Goal: Task Accomplishment & Management: Complete application form

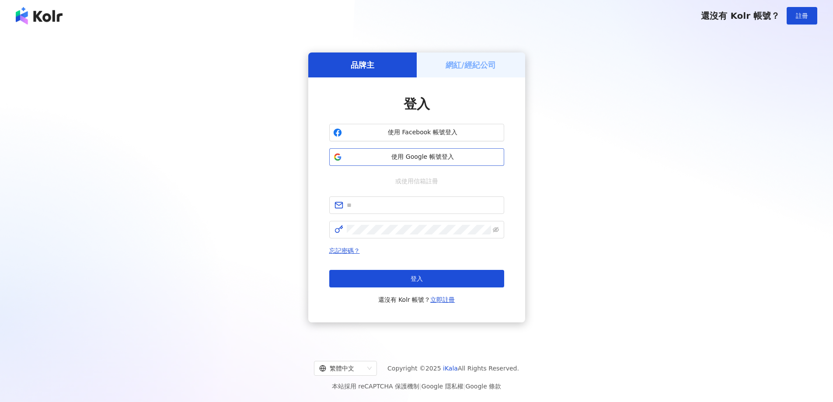
click at [420, 158] on span "使用 Google 帳號登入" at bounding box center [422, 157] width 155 height 9
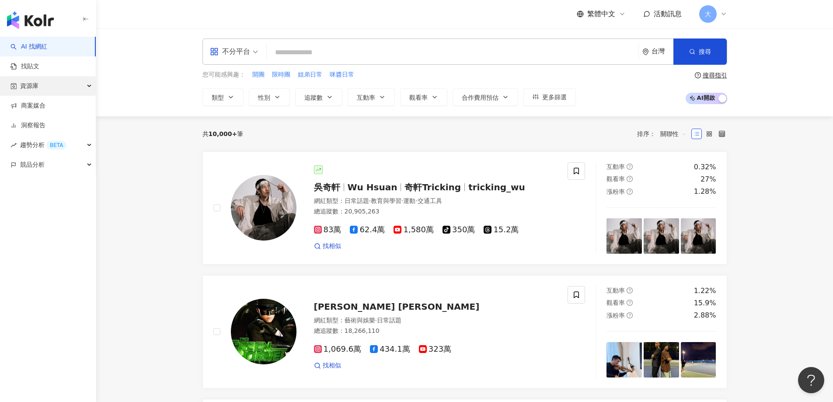
click at [47, 87] on div "資源庫" at bounding box center [48, 86] width 96 height 20
click at [45, 104] on link "網紅管理" at bounding box center [33, 105] width 24 height 9
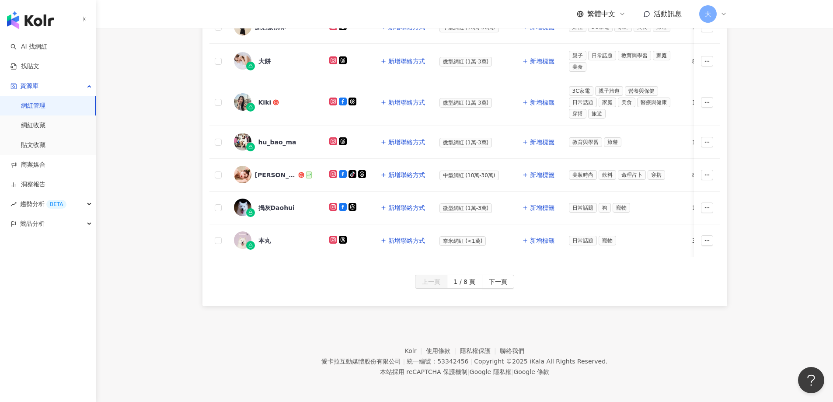
scroll to position [393, 0]
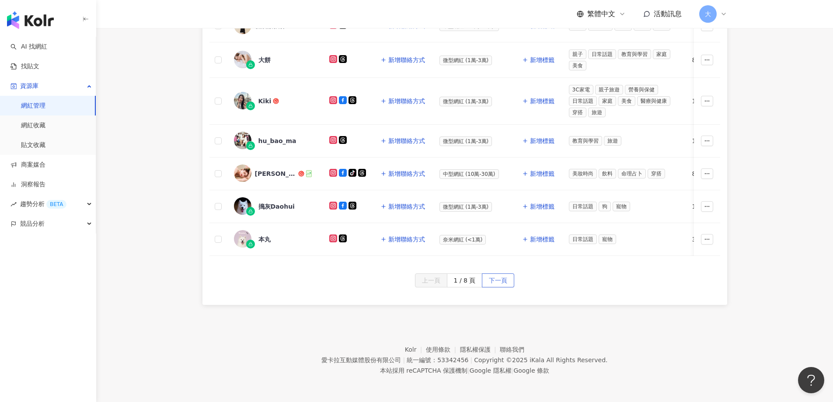
click at [498, 285] on span "下一頁" at bounding box center [498, 281] width 18 height 14
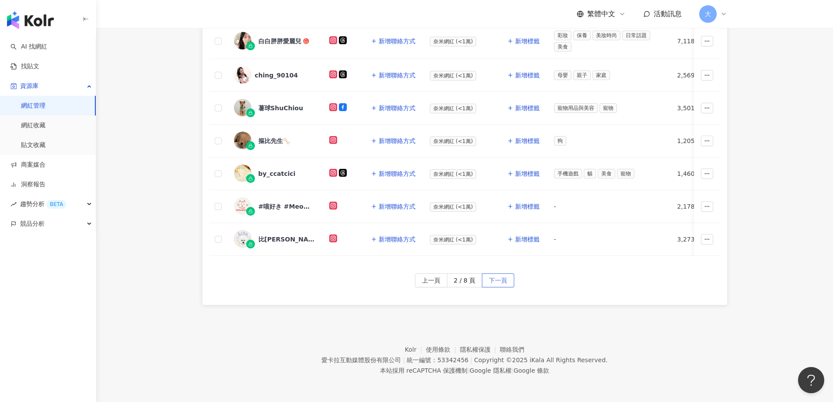
scroll to position [387, 0]
click at [500, 281] on span "下一頁" at bounding box center [498, 281] width 18 height 14
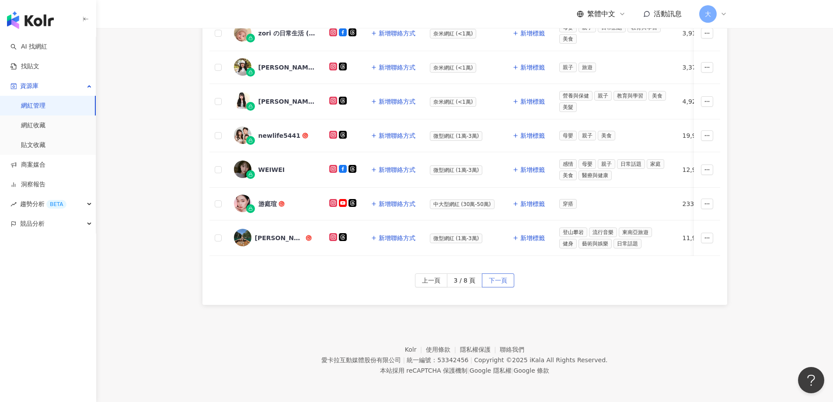
click at [500, 281] on span "下一頁" at bounding box center [498, 281] width 18 height 14
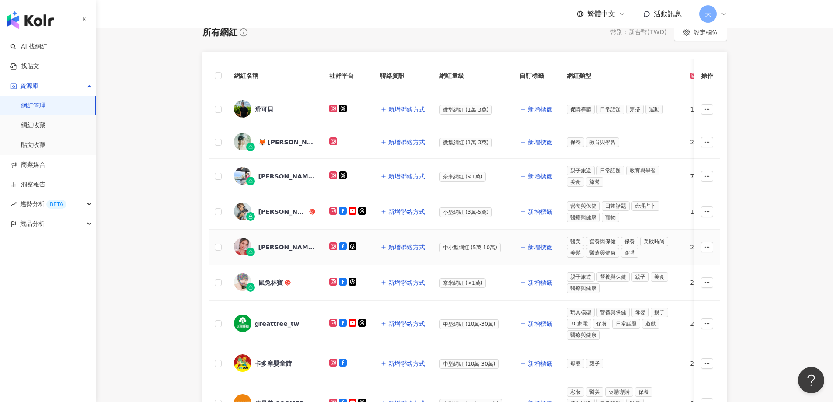
scroll to position [125, 0]
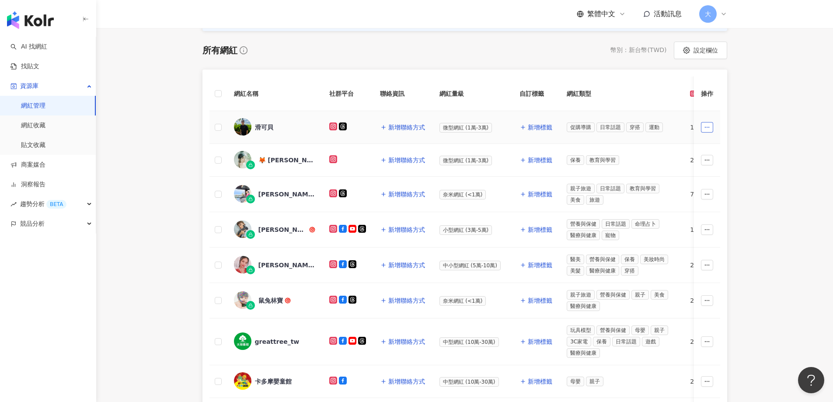
click at [707, 125] on icon "button" at bounding box center [707, 127] width 6 height 6
click at [271, 127] on div "滑可貝" at bounding box center [264, 127] width 18 height 9
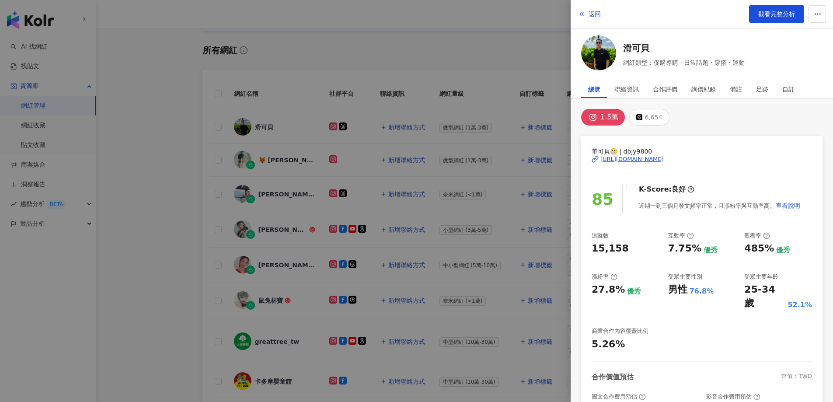
click at [830, 12] on div "返回 觀看完整分析" at bounding box center [702, 14] width 262 height 28
click at [822, 16] on button "button" at bounding box center [816, 13] width 17 height 17
click at [664, 90] on div "合作評價" at bounding box center [665, 88] width 24 height 17
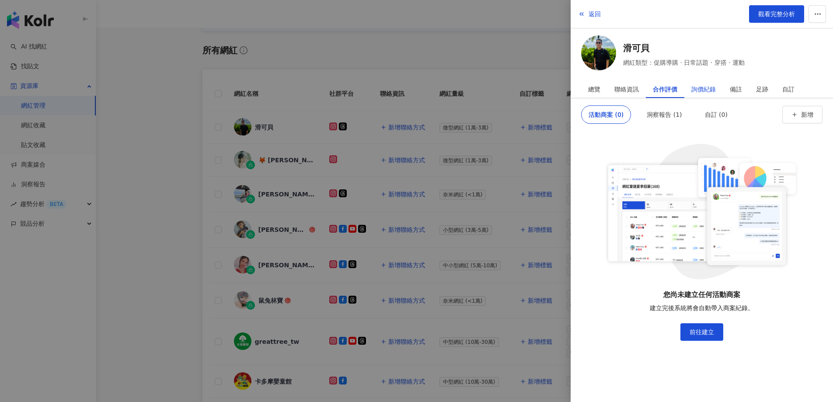
click at [710, 91] on div "詢價紀錄" at bounding box center [703, 88] width 24 height 17
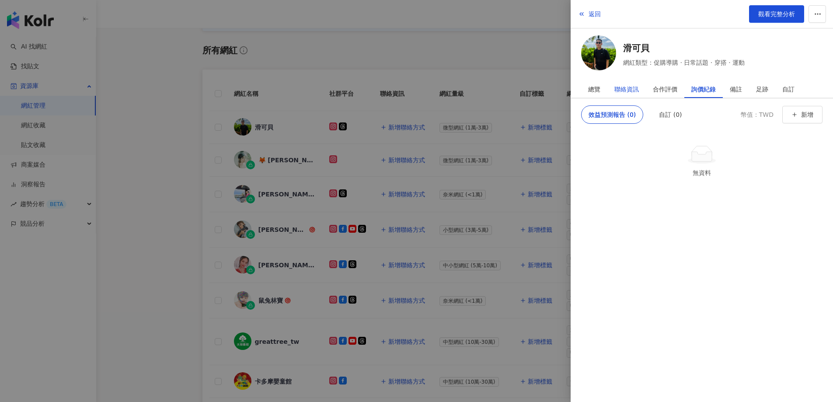
click at [630, 87] on div "聯絡資訊" at bounding box center [626, 88] width 24 height 17
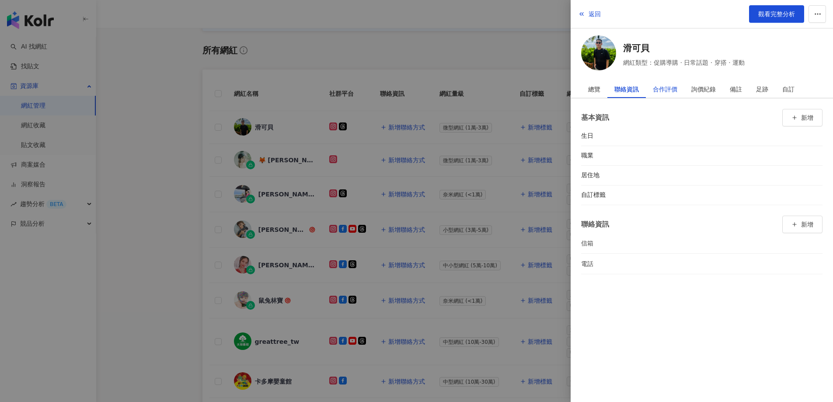
click at [657, 87] on div "合作評價" at bounding box center [665, 88] width 24 height 17
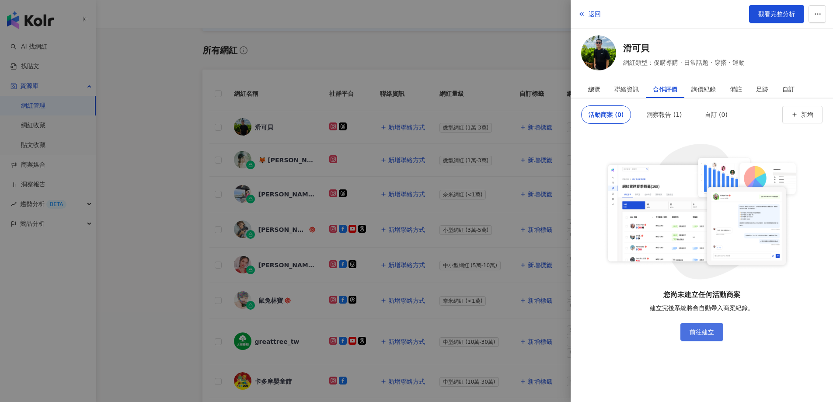
click at [715, 330] on link "前往建立" at bounding box center [701, 331] width 43 height 17
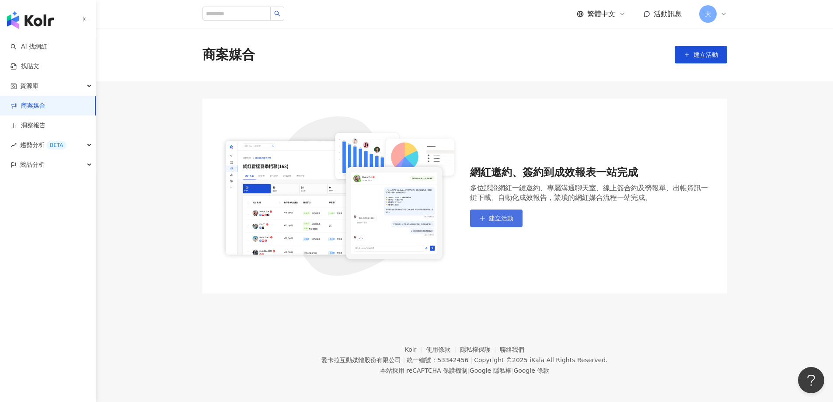
click at [516, 220] on button "建立活動" at bounding box center [496, 217] width 52 height 17
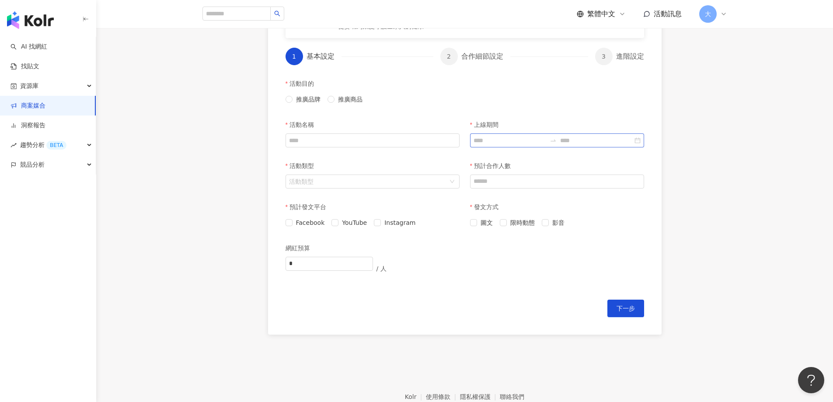
scroll to position [220, 0]
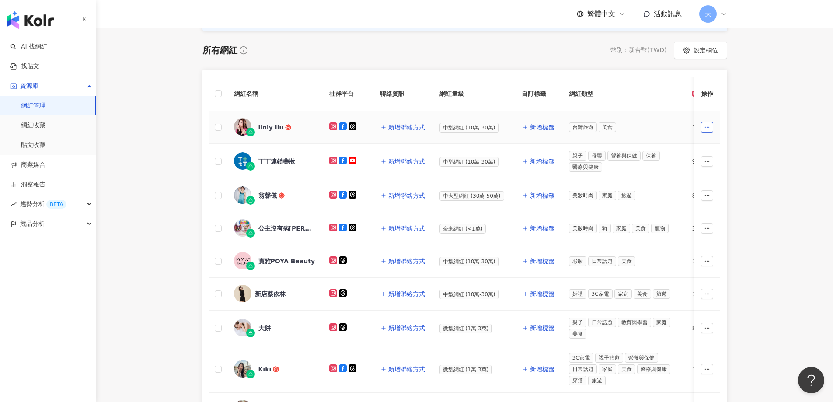
click at [710, 125] on button "button" at bounding box center [707, 127] width 12 height 10
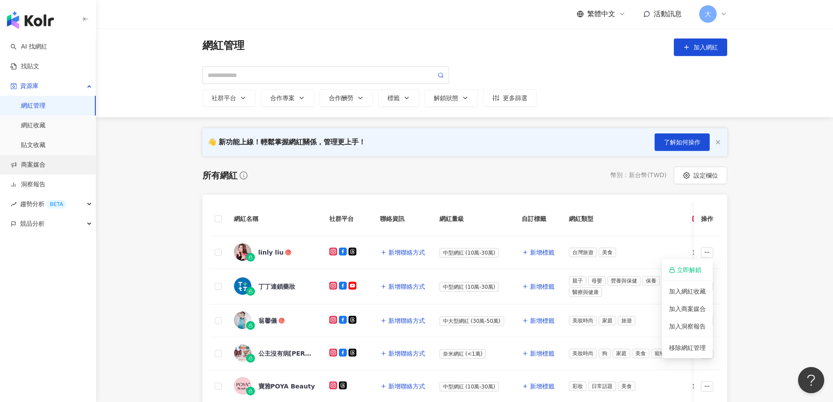
click at [40, 164] on link "商案媒合" at bounding box center [27, 164] width 35 height 9
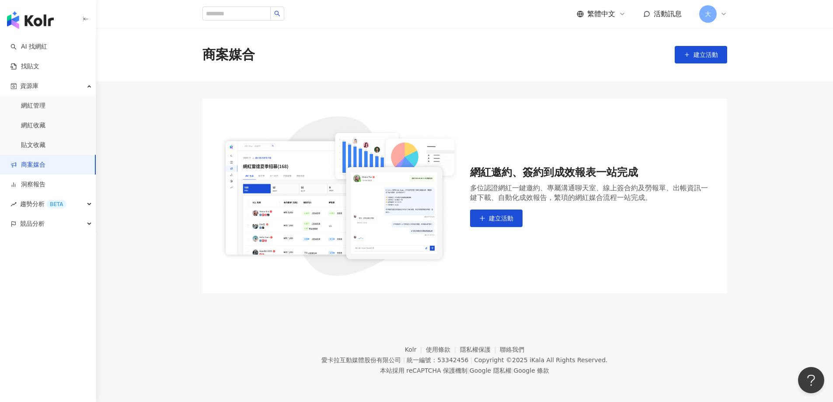
click at [496, 199] on div "多位認證網紅一鍵邀約、專屬溝通聊天室、線上簽合約及勞報單、出帳資訊一鍵下載、自動化成效報告，繁瑣的網紅媒合流程一站完成。" at bounding box center [590, 192] width 240 height 19
click at [497, 212] on button "建立活動" at bounding box center [496, 217] width 52 height 17
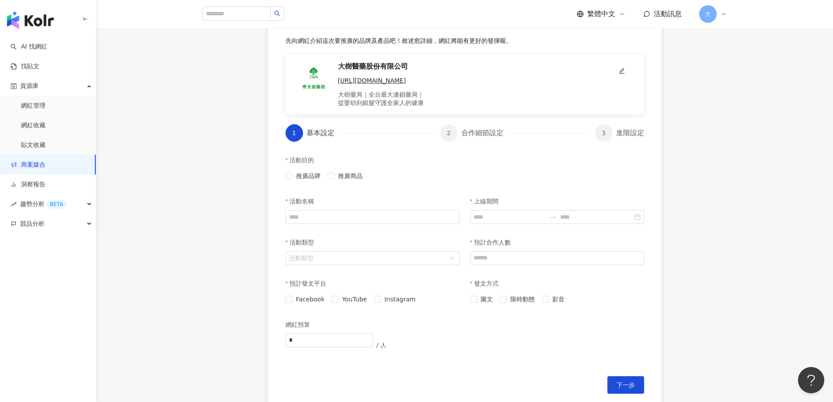
scroll to position [87, 0]
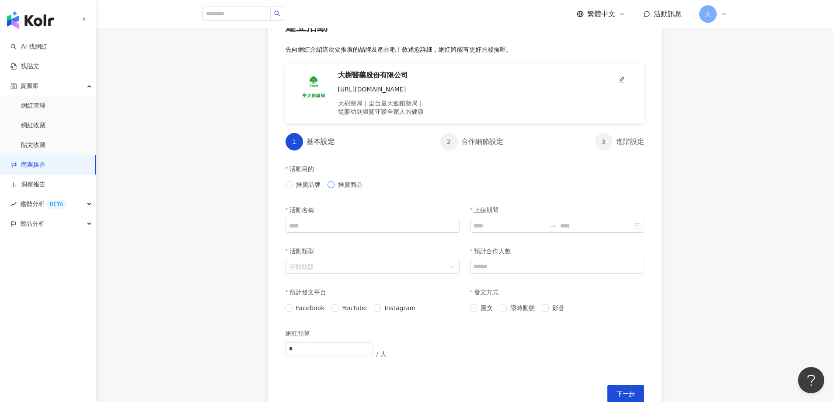
click at [336, 186] on span "推廣商品" at bounding box center [349, 185] width 31 height 10
click at [329, 227] on input "活動名稱" at bounding box center [372, 226] width 174 height 14
click at [330, 226] on input "活動名稱" at bounding box center [372, 226] width 174 height 14
